Goal: Browse casually: Explore the website without a specific task or goal

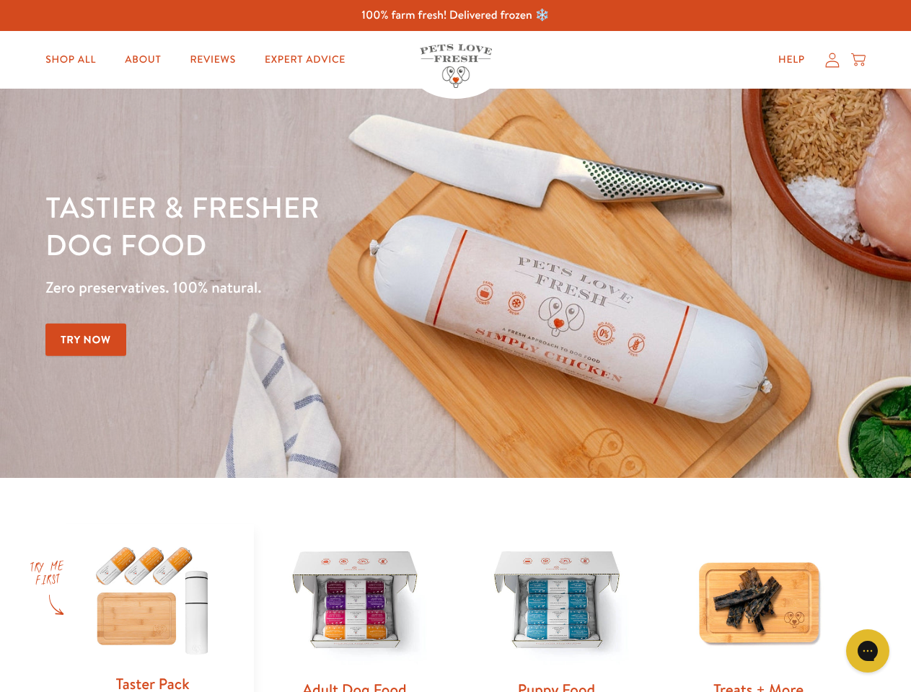
click at [455, 346] on div "Tastier & fresher dog food Zero preservatives. 100% natural. Try Now" at bounding box center [318, 283] width 547 height 190
click at [868, 651] on icon "Gorgias live chat" at bounding box center [867, 651] width 14 height 14
